Goal: Information Seeking & Learning: Check status

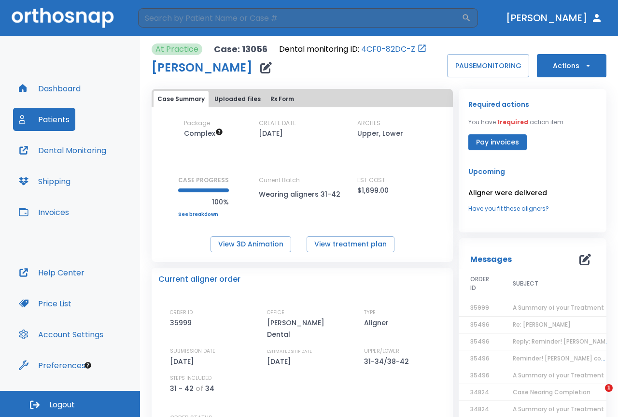
click at [535, 299] on td "A Summary of your Treatment" at bounding box center [561, 307] width 121 height 17
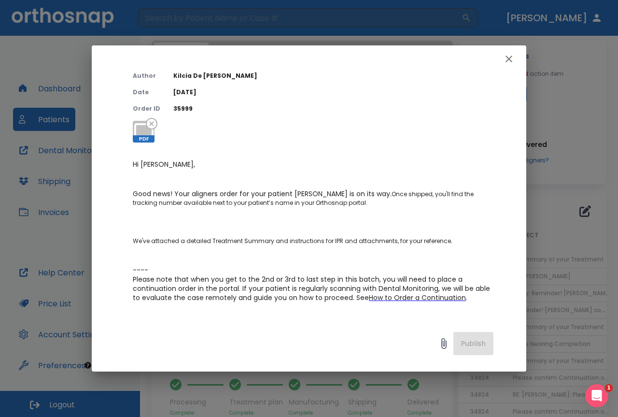
scroll to position [97, 0]
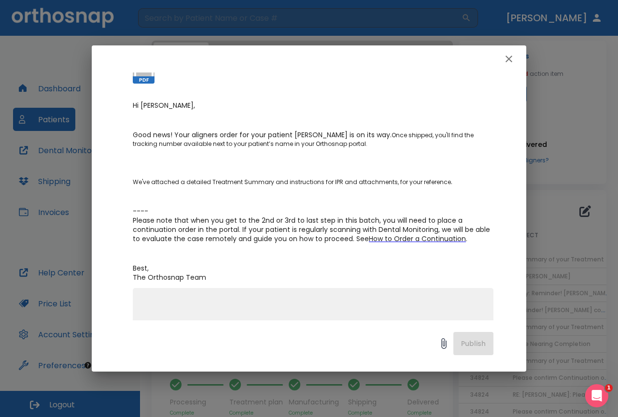
click at [421, 227] on span "---- Please note that when you get to the 2nd or 3rd to last step in this batch…" at bounding box center [312, 224] width 359 height 37
click at [420, 235] on span "How to Order a Continuation" at bounding box center [417, 239] width 97 height 10
click at [513, 58] on icon "button" at bounding box center [509, 59] width 12 height 12
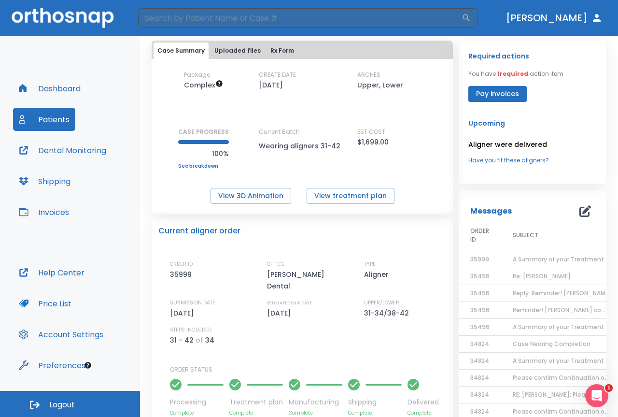
scroll to position [0, 0]
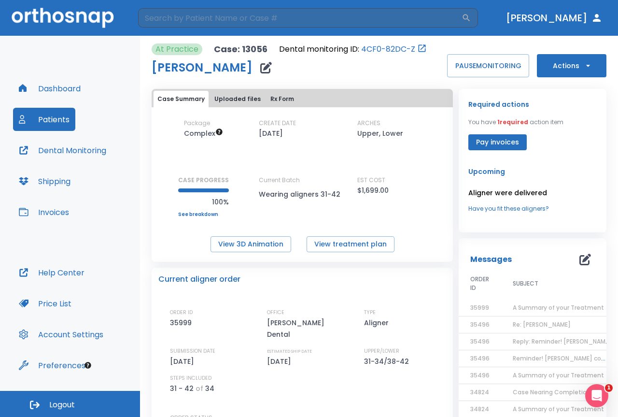
click at [555, 325] on span "Re: [PERSON_NAME]" at bounding box center [542, 324] width 58 height 8
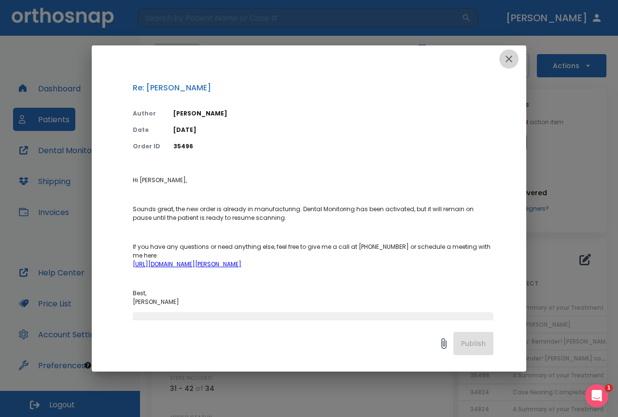
click at [510, 61] on icon "button" at bounding box center [509, 59] width 12 height 12
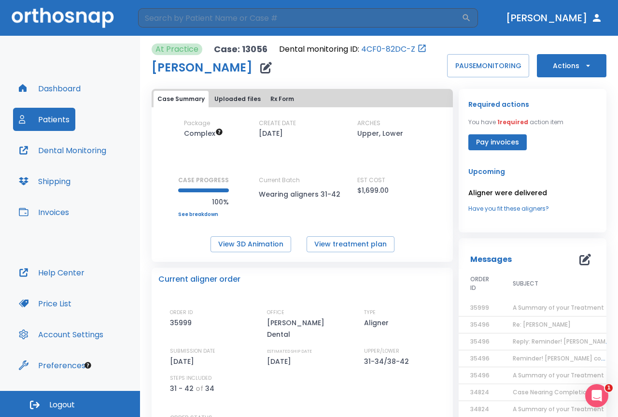
click at [513, 337] on span "Reply: Reminder! [PERSON_NAME] completed, please assess final result!" at bounding box center [620, 341] width 214 height 8
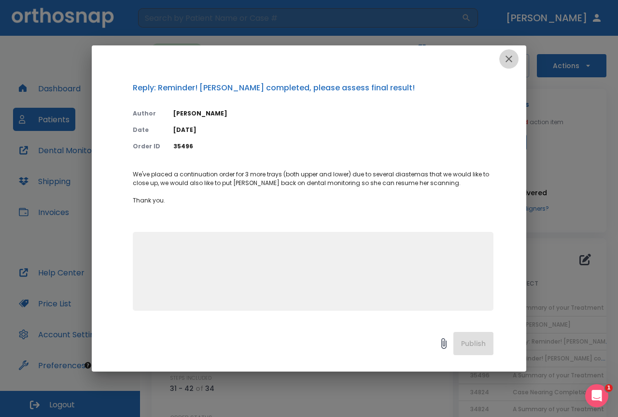
click at [508, 54] on icon "button" at bounding box center [509, 59] width 12 height 12
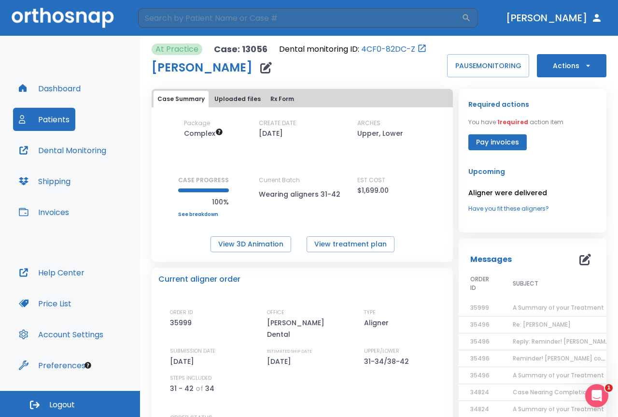
click at [520, 352] on td "Reminder! [PERSON_NAME] completed, please assess final result!" at bounding box center [561, 358] width 121 height 17
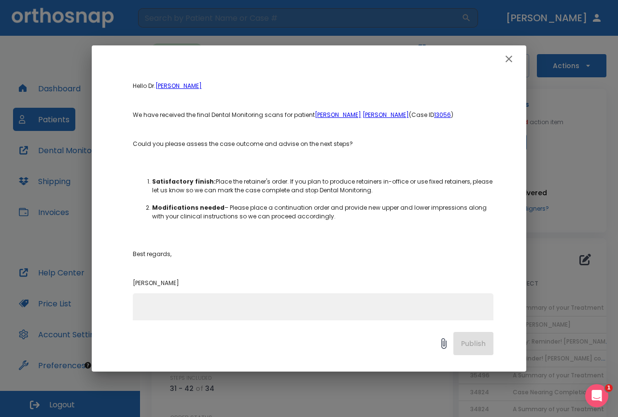
scroll to position [97, 0]
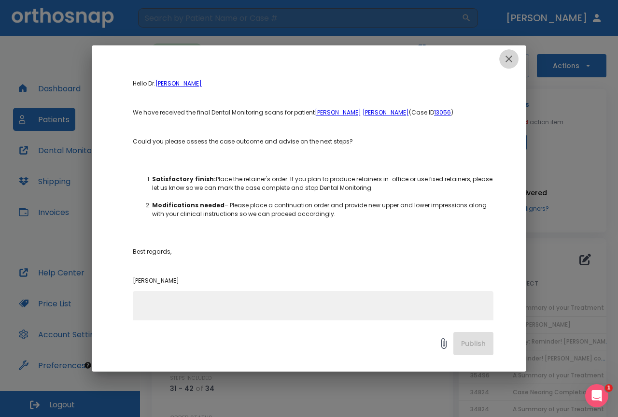
click at [505, 62] on icon "button" at bounding box center [509, 59] width 12 height 12
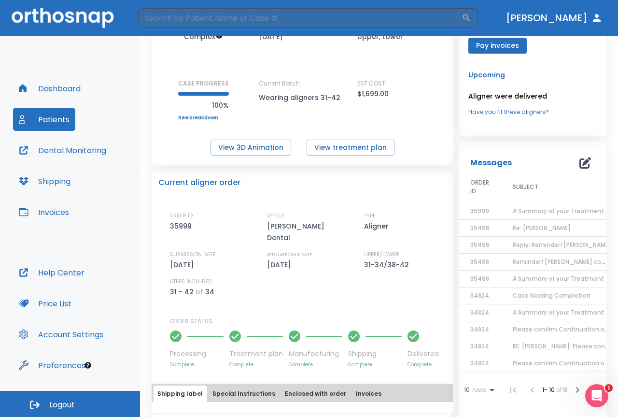
click at [533, 277] on span "A Summary of your Treatment" at bounding box center [558, 278] width 91 height 8
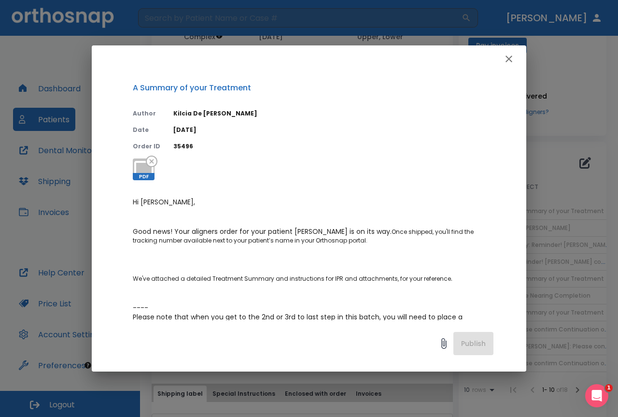
scroll to position [48, 0]
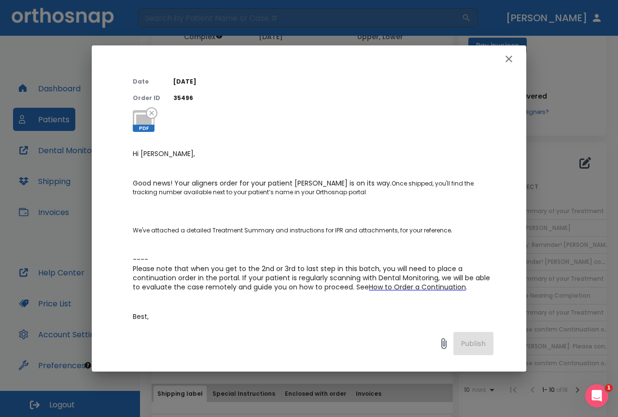
click at [508, 56] on icon "button" at bounding box center [509, 59] width 12 height 12
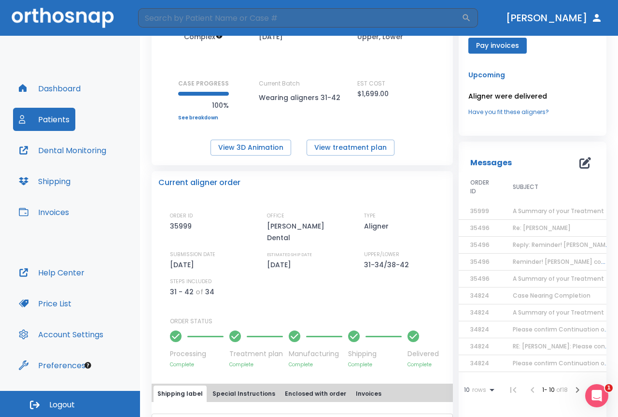
click at [518, 329] on span "Please confirm Continuation order - last order was very recent" at bounding box center [606, 329] width 187 height 8
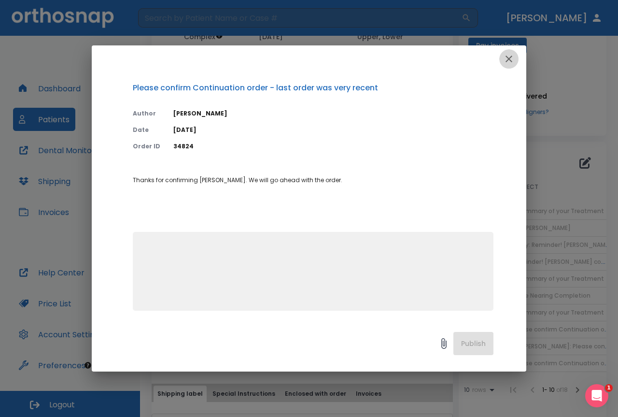
click at [508, 61] on icon "button" at bounding box center [509, 59] width 12 height 12
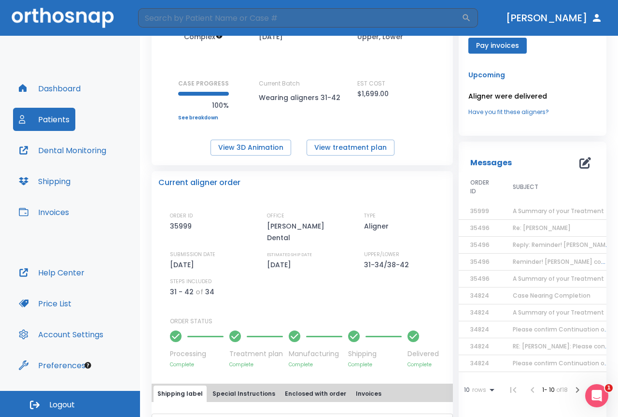
click at [544, 340] on td "RE: [PERSON_NAME]: Please confirm Continuation order - last order was very rece…" at bounding box center [561, 346] width 121 height 17
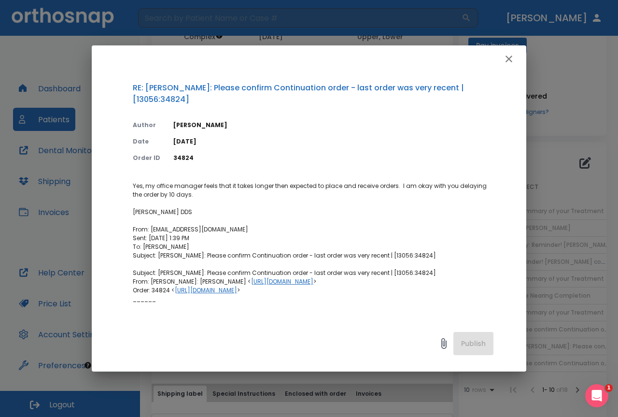
click at [512, 57] on icon "button" at bounding box center [509, 59] width 12 height 12
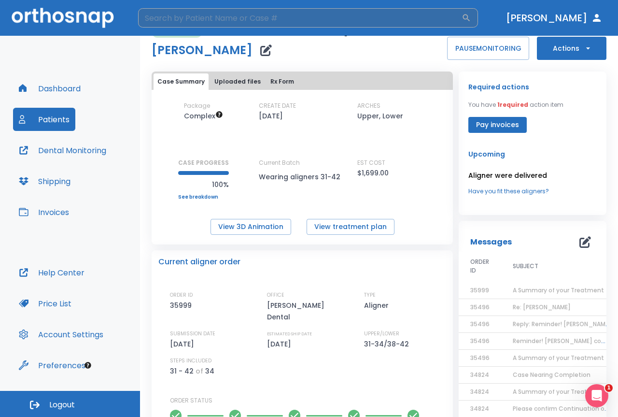
scroll to position [0, 0]
